Goal: Check status: Check status

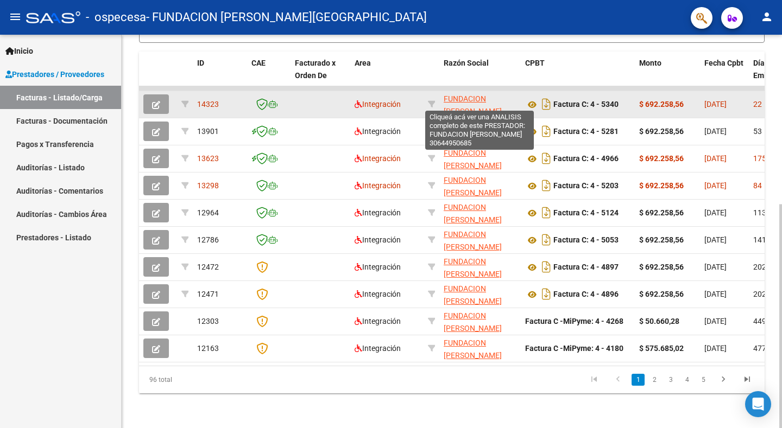
click at [467, 101] on span "FUNDACION [PERSON_NAME]" at bounding box center [473, 104] width 58 height 21
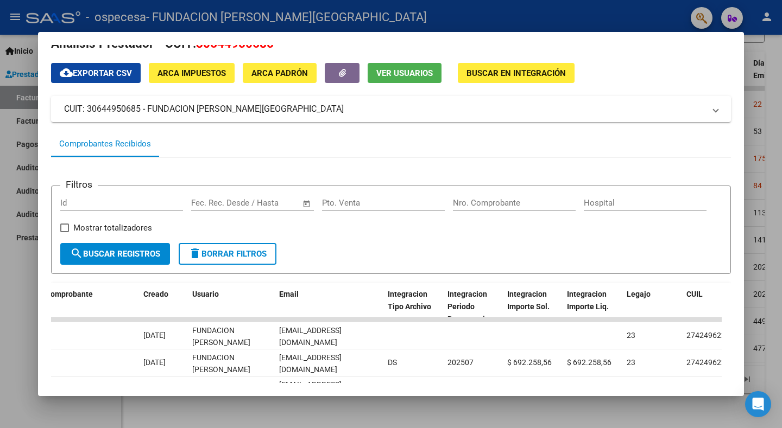
scroll to position [75, 0]
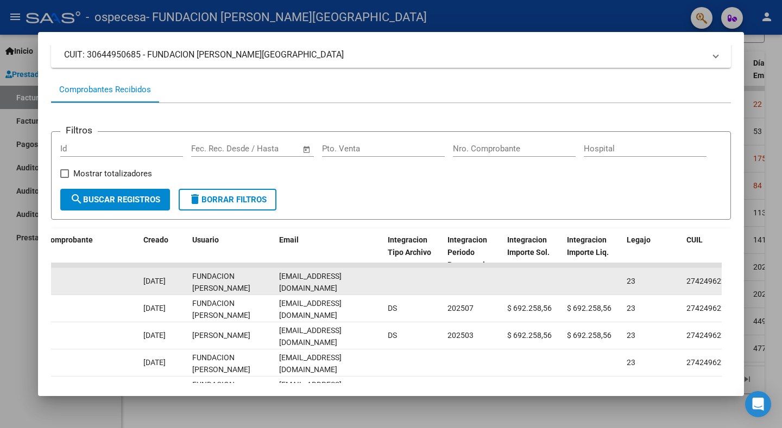
drag, startPoint x: 572, startPoint y: 266, endPoint x: 659, endPoint y: 275, distance: 87.4
click at [659, 275] on div "ID CAE Facturado x Orden De Area CPBT Monto Fecha Cpbt Fecha Recibido Hospital …" at bounding box center [391, 400] width 680 height 343
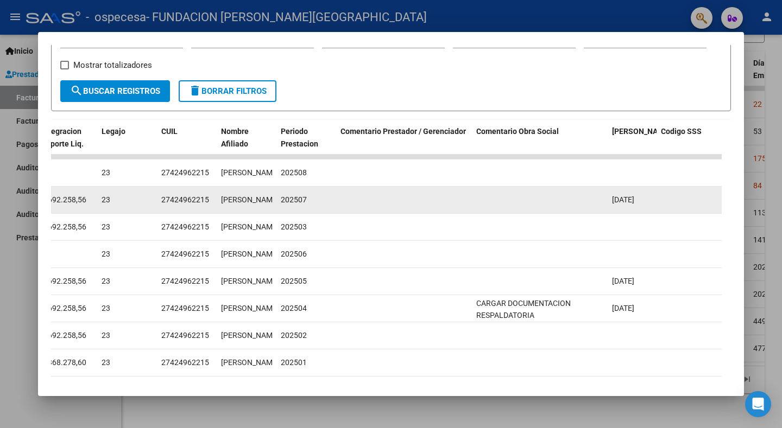
scroll to position [129, 0]
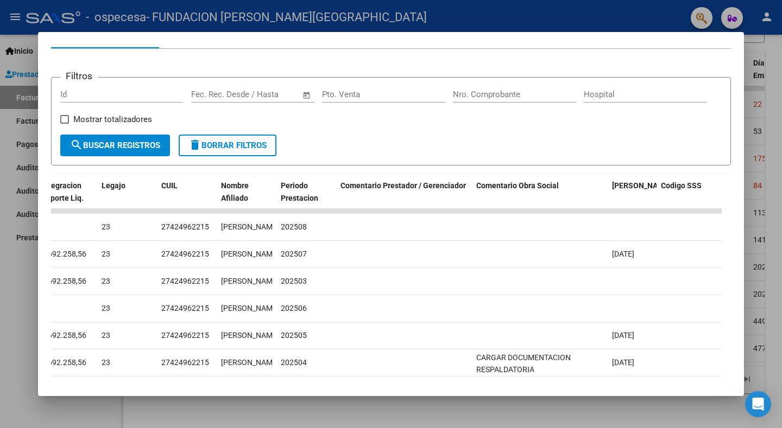
click at [297, 147] on form "Filtros Id Fecha inicio – Fecha fin Fec. Rec. Desde / Hasta Pto. Venta Nro. Com…" at bounding box center [391, 121] width 680 height 89
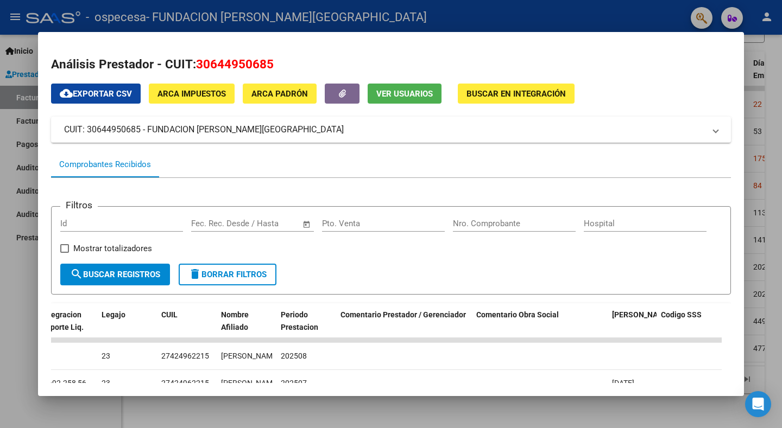
click at [22, 364] on div at bounding box center [391, 214] width 782 height 428
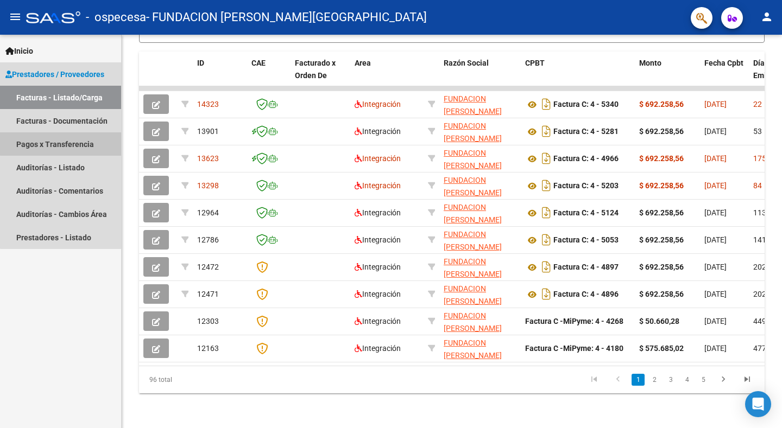
click at [72, 140] on link "Pagos x Transferencia" at bounding box center [60, 144] width 121 height 23
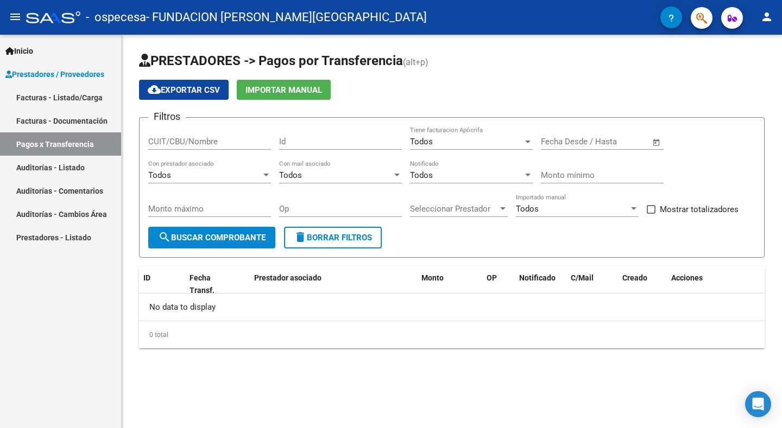
click at [658, 143] on span "Open calendar" at bounding box center [657, 142] width 26 height 26
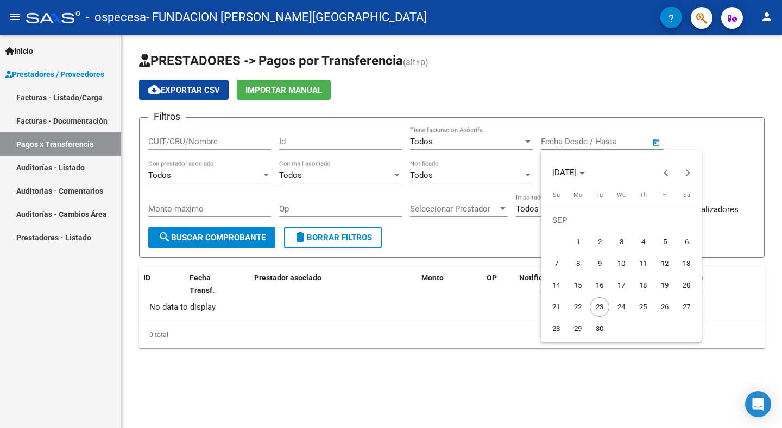
click at [577, 240] on span "1" at bounding box center [578, 242] width 20 height 20
type input "[DATE]"
click at [218, 243] on div at bounding box center [391, 214] width 782 height 428
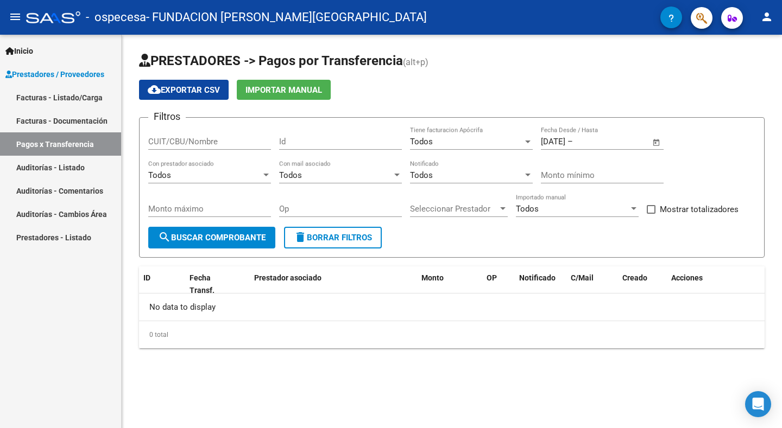
click at [228, 233] on span "search Buscar Comprobante" at bounding box center [212, 238] width 108 height 10
click at [423, 216] on div "Seleccionar Prestador Seleccionar Prestador" at bounding box center [459, 205] width 98 height 23
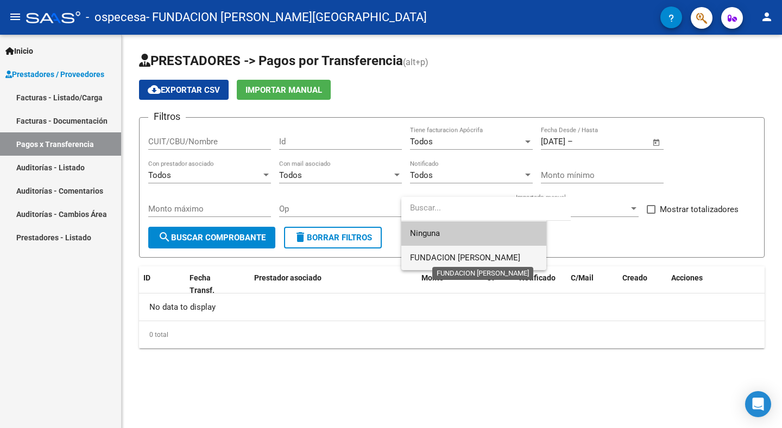
click at [432, 261] on span "FUNDACION [PERSON_NAME]" at bounding box center [465, 258] width 110 height 10
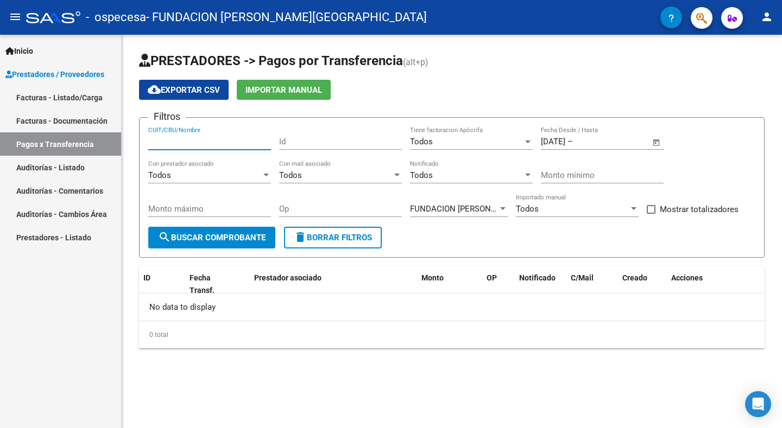
click at [243, 144] on input "CUIT/CBU/Nombre" at bounding box center [209, 142] width 123 height 10
type input "30644950685"
click at [214, 238] on span "search Buscar Comprobante" at bounding box center [212, 238] width 108 height 10
